Goal: Information Seeking & Learning: Learn about a topic

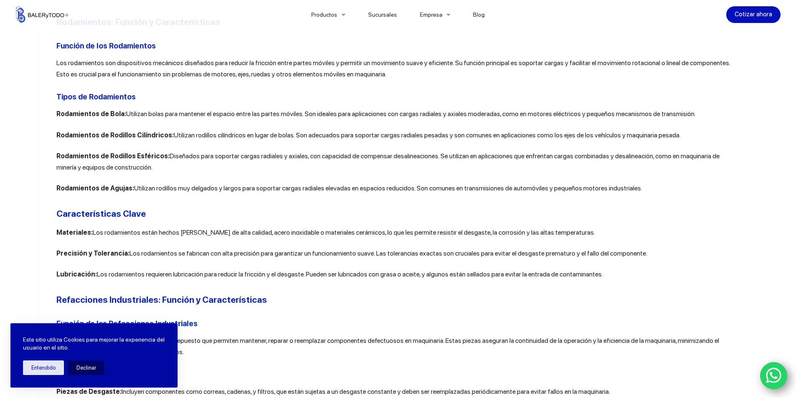
scroll to position [376, 0]
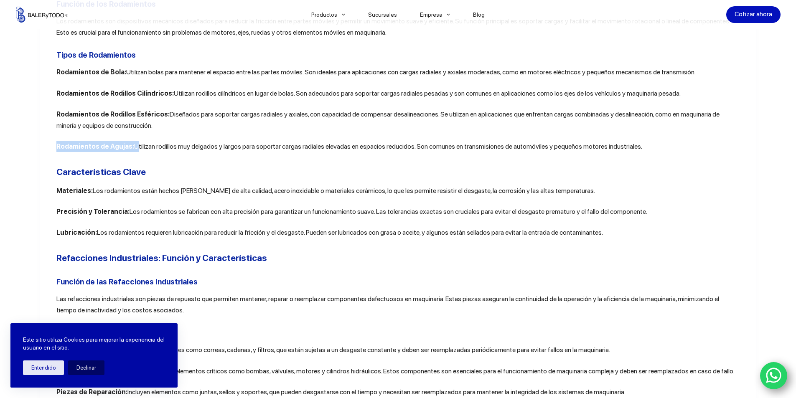
drag, startPoint x: 128, startPoint y: 146, endPoint x: 53, endPoint y: 148, distance: 75.2
copy p "Rodamientos de Agujas:"
click at [157, 92] on strong "Rodamientos de Rodillos Cilíndricos:" at bounding box center [114, 93] width 117 height 8
drag, startPoint x: 167, startPoint y: 94, endPoint x: 72, endPoint y: 98, distance: 94.9
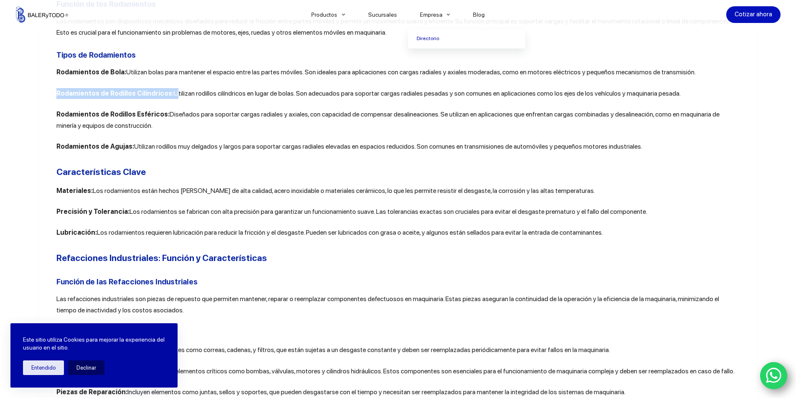
copy p "Rodamientos de Rodillos Cilíndricos:"
click at [223, 121] on p "Rodamientos de Rodillos Esféricos: Diseñados para soportar cargas radiales y ax…" at bounding box center [397, 120] width 683 height 22
drag, startPoint x: 161, startPoint y: 94, endPoint x: 54, endPoint y: 96, distance: 107.0
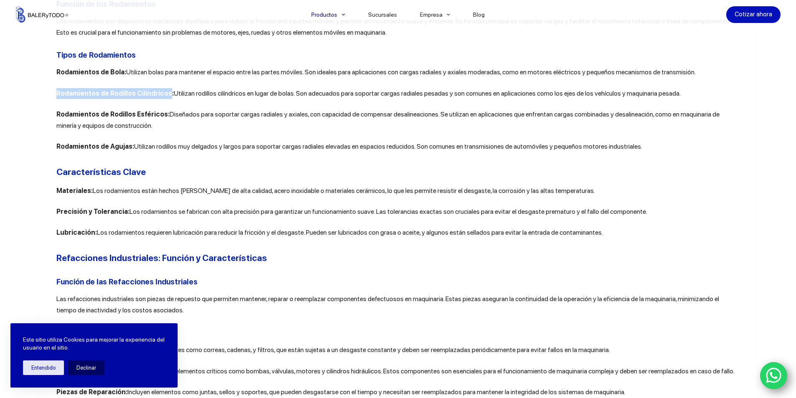
copy strong "Rodamientos de Rodillos Cilíndricos"
